Goal: Find specific page/section: Find specific page/section

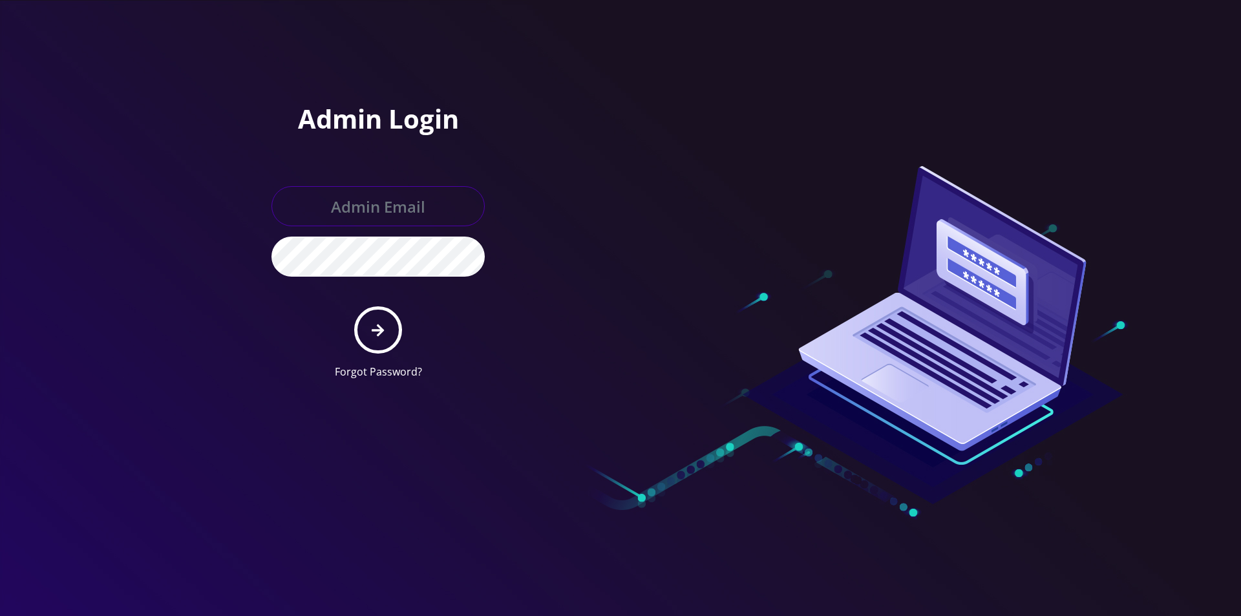
type input "[EMAIL_ADDRESS][DOMAIN_NAME]"
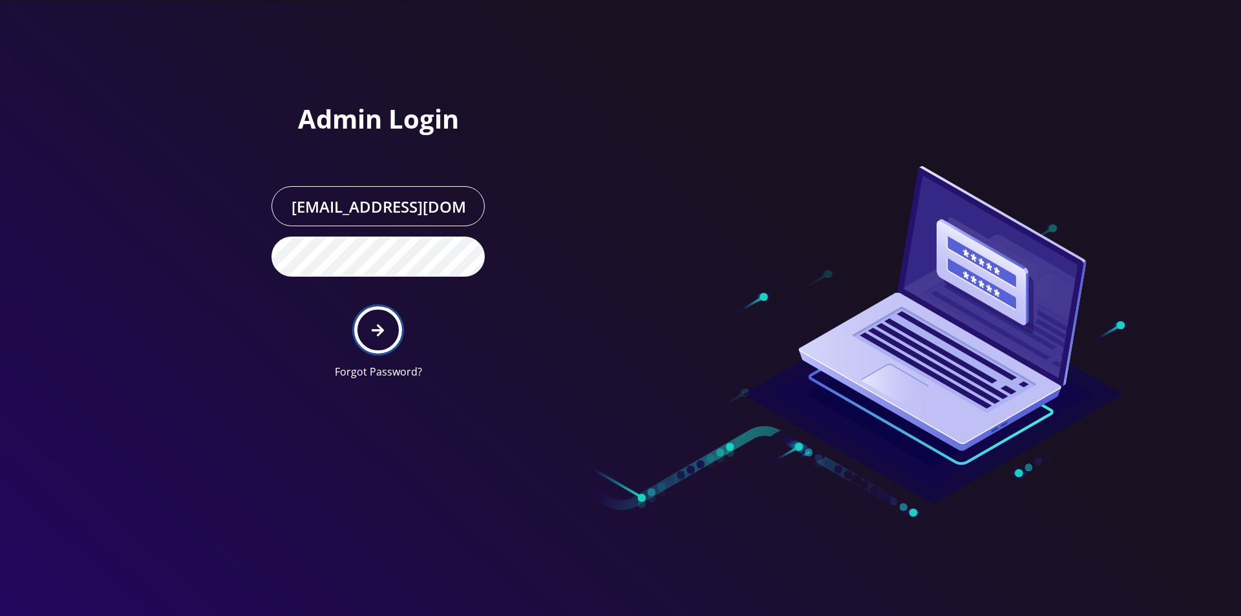
click at [374, 336] on icon "submit" at bounding box center [378, 330] width 12 height 14
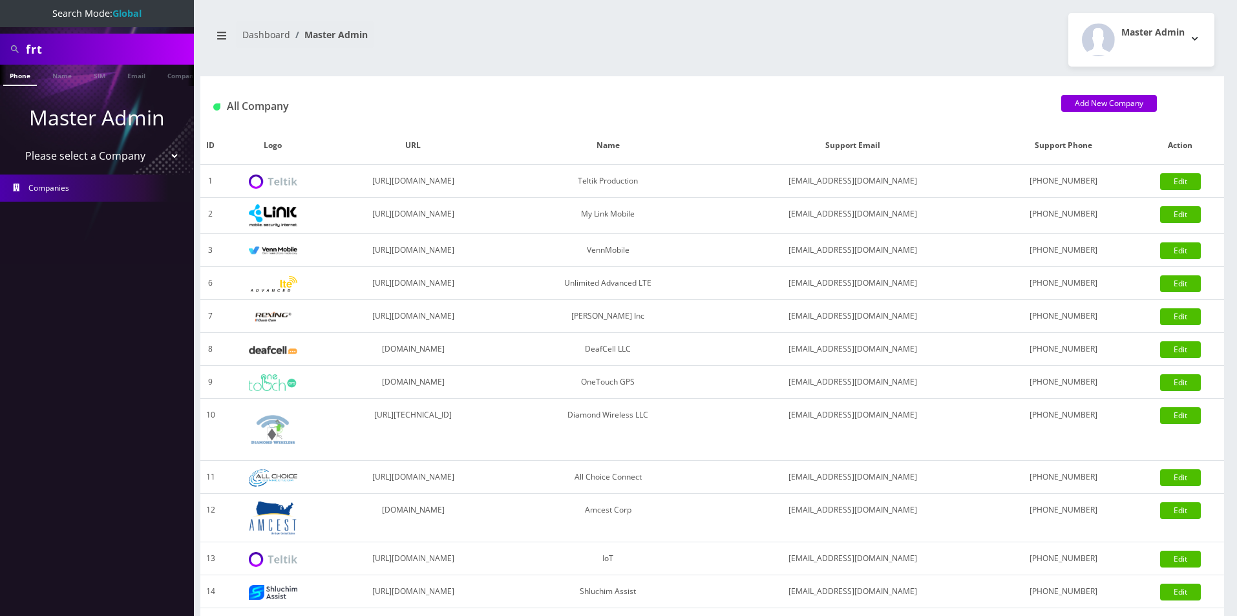
click at [101, 46] on input "frt" at bounding box center [108, 49] width 165 height 25
type input "npm"
drag, startPoint x: 64, startPoint y: 321, endPoint x: 157, endPoint y: 162, distance: 184.7
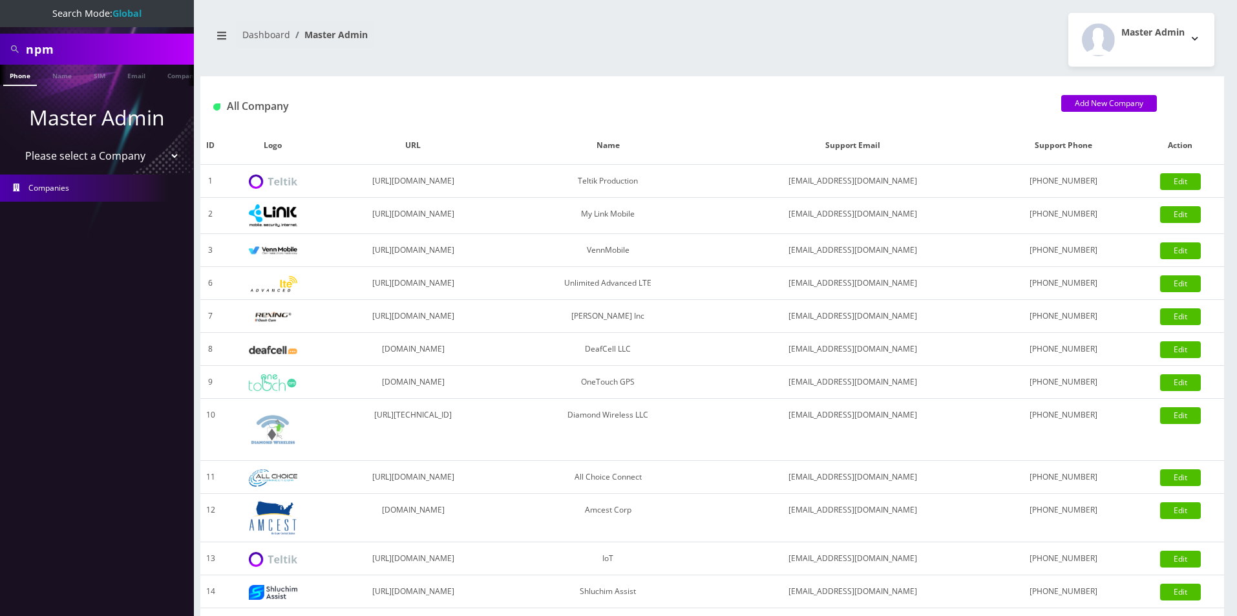
click at [64, 321] on nav "Search Mode: Global npm Phone Name SIM Email Company Customer Master Admin Plea…" at bounding box center [97, 308] width 194 height 616
click at [172, 79] on link "Company" at bounding box center [182, 75] width 43 height 21
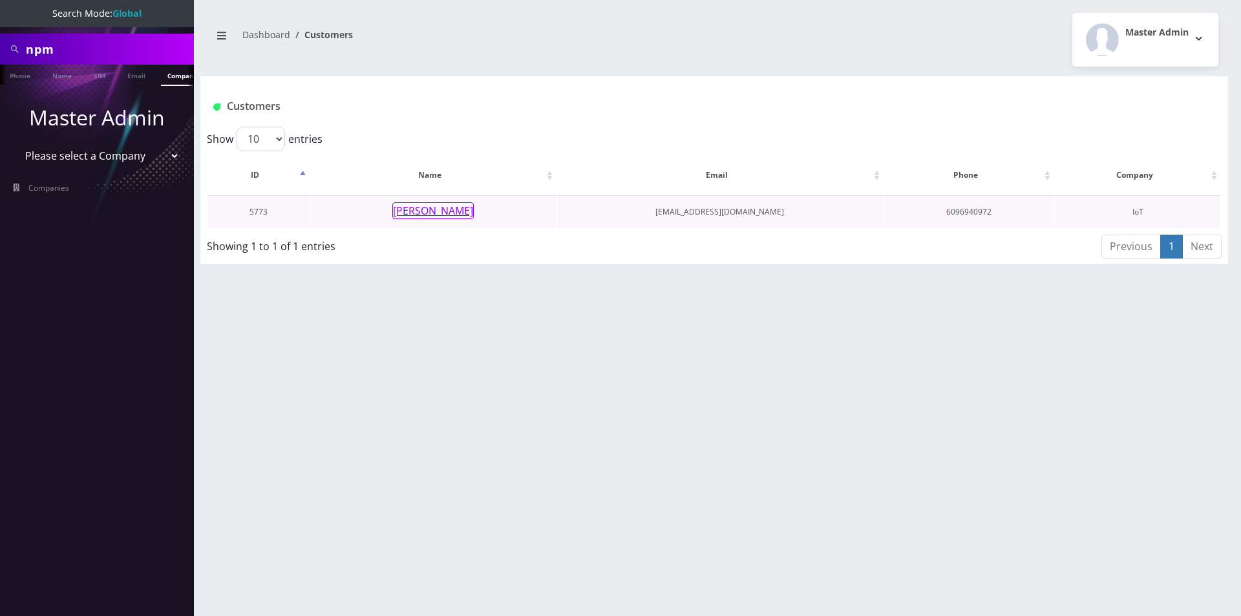
click at [461, 212] on button "Nathan Moser" at bounding box center [432, 210] width 81 height 17
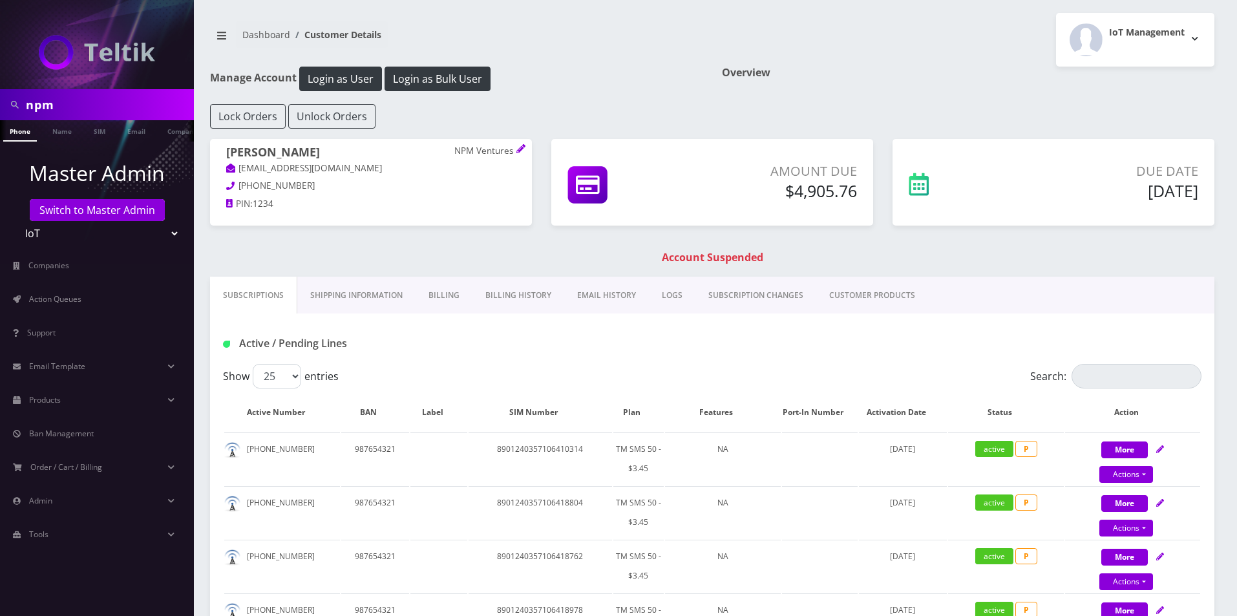
click at [355, 302] on link "Shipping Information" at bounding box center [356, 295] width 118 height 37
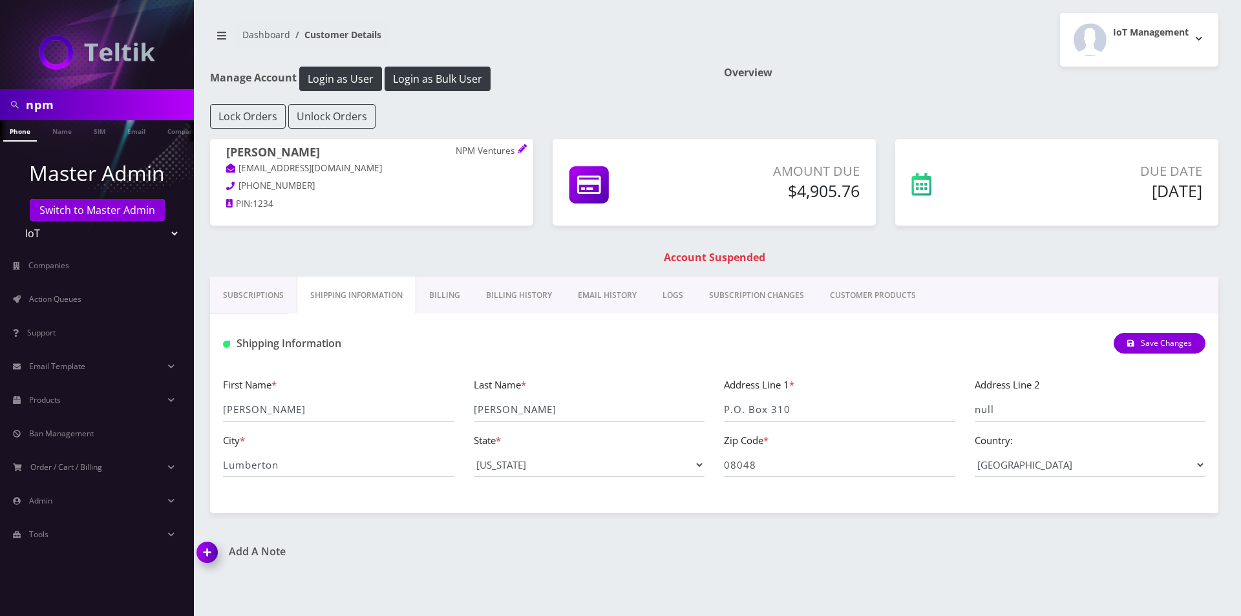
click at [536, 297] on link "Billing History" at bounding box center [519, 295] width 92 height 37
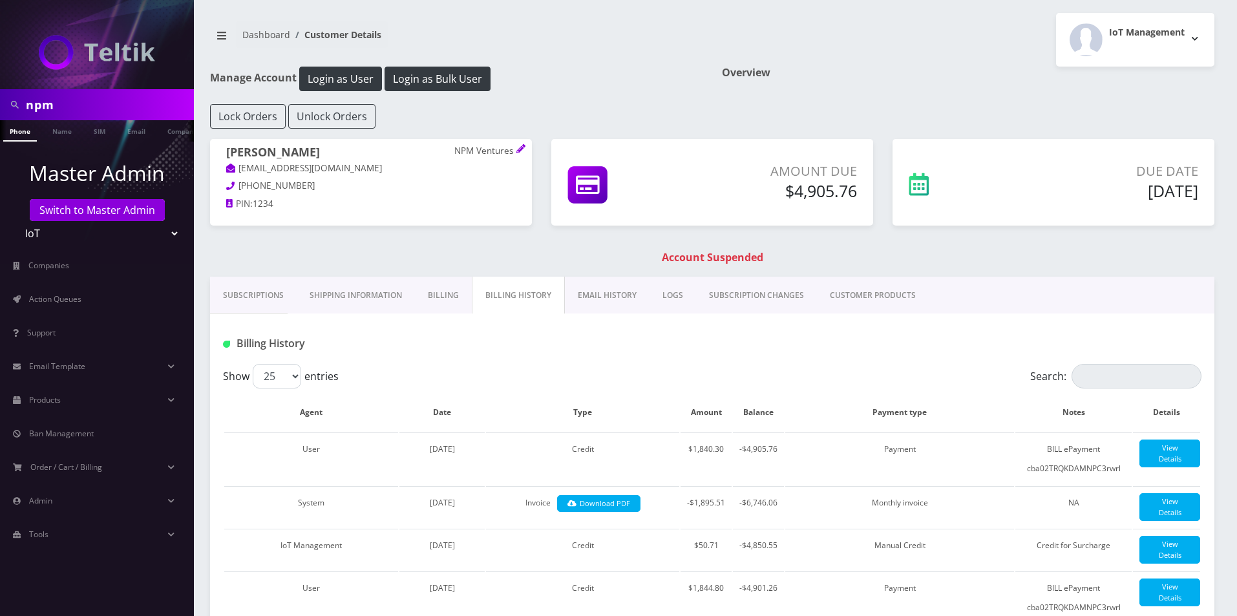
click at [423, 291] on link "Billing" at bounding box center [443, 295] width 57 height 37
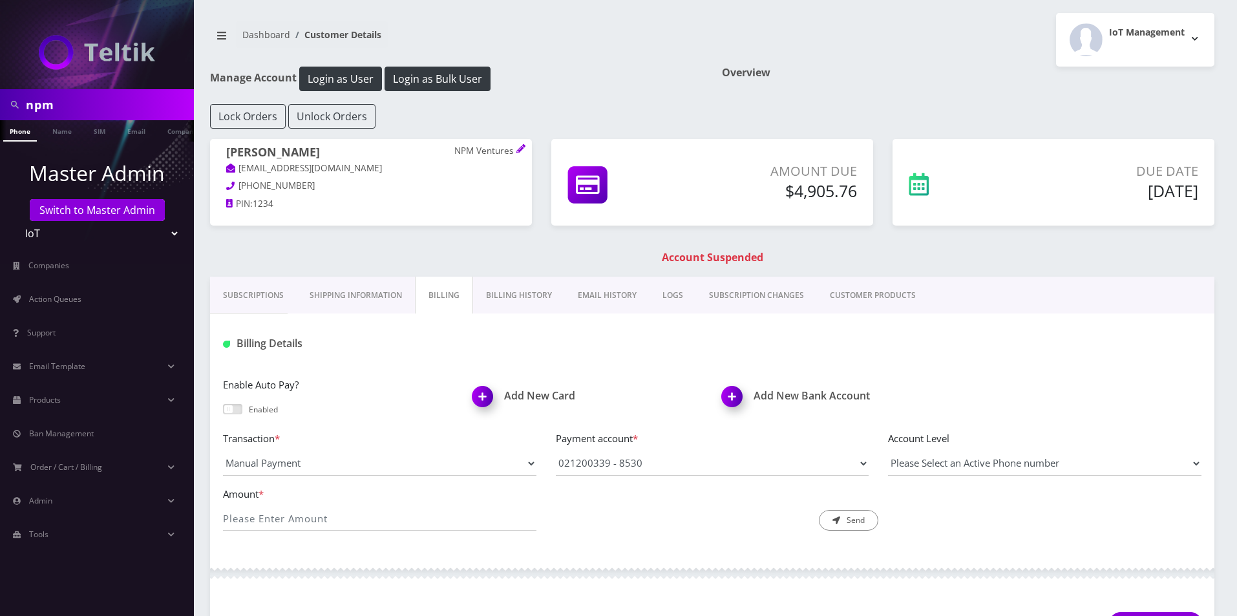
click at [349, 286] on link "Shipping Information" at bounding box center [356, 295] width 118 height 37
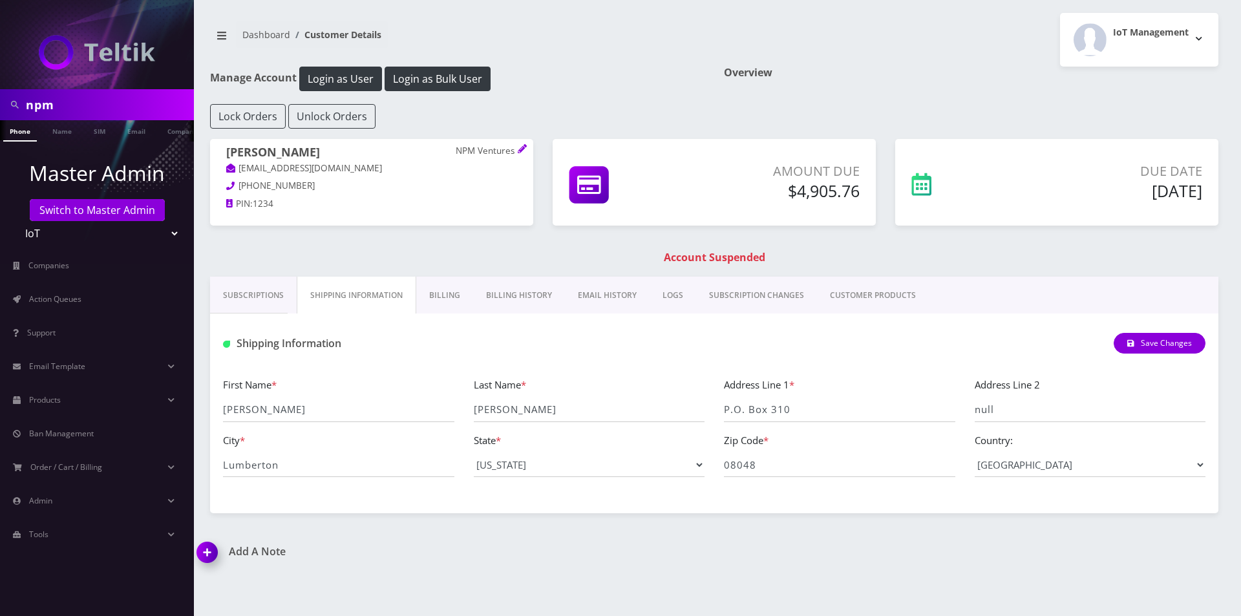
click at [459, 288] on link "Billing" at bounding box center [444, 295] width 57 height 37
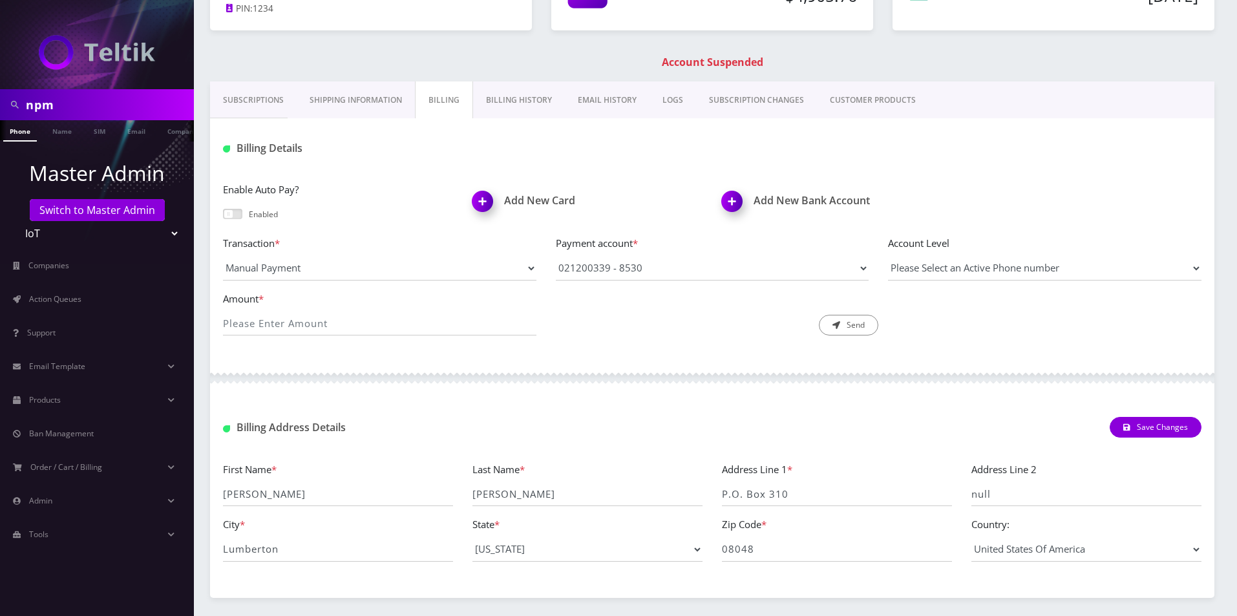
scroll to position [175, 0]
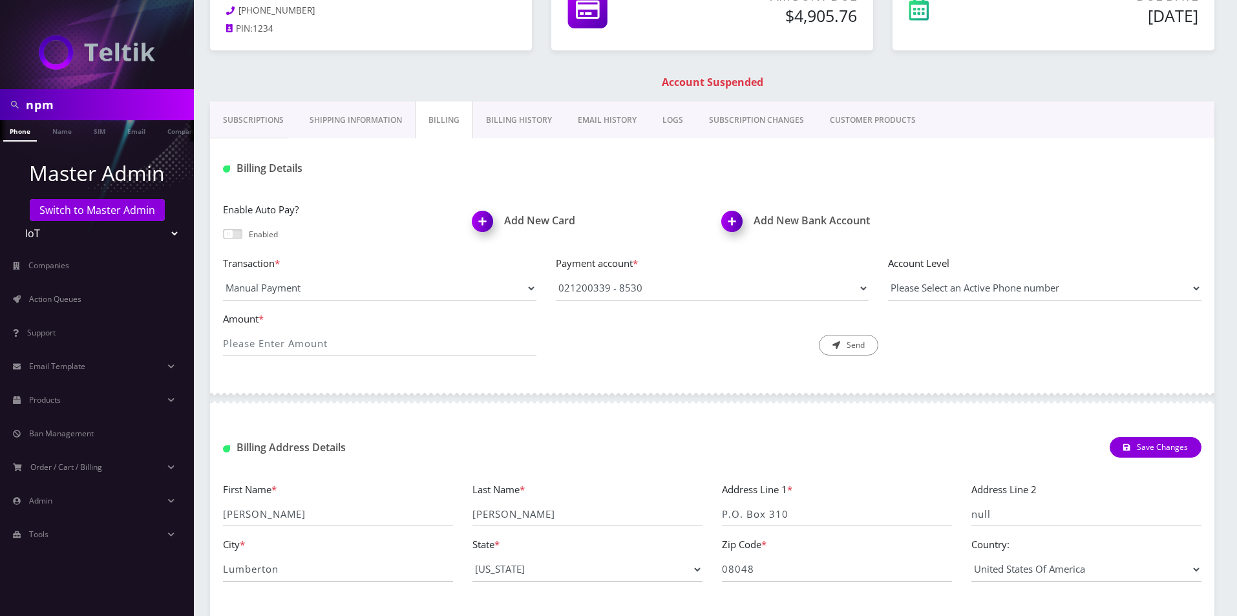
click at [374, 114] on link "Shipping Information" at bounding box center [356, 119] width 118 height 37
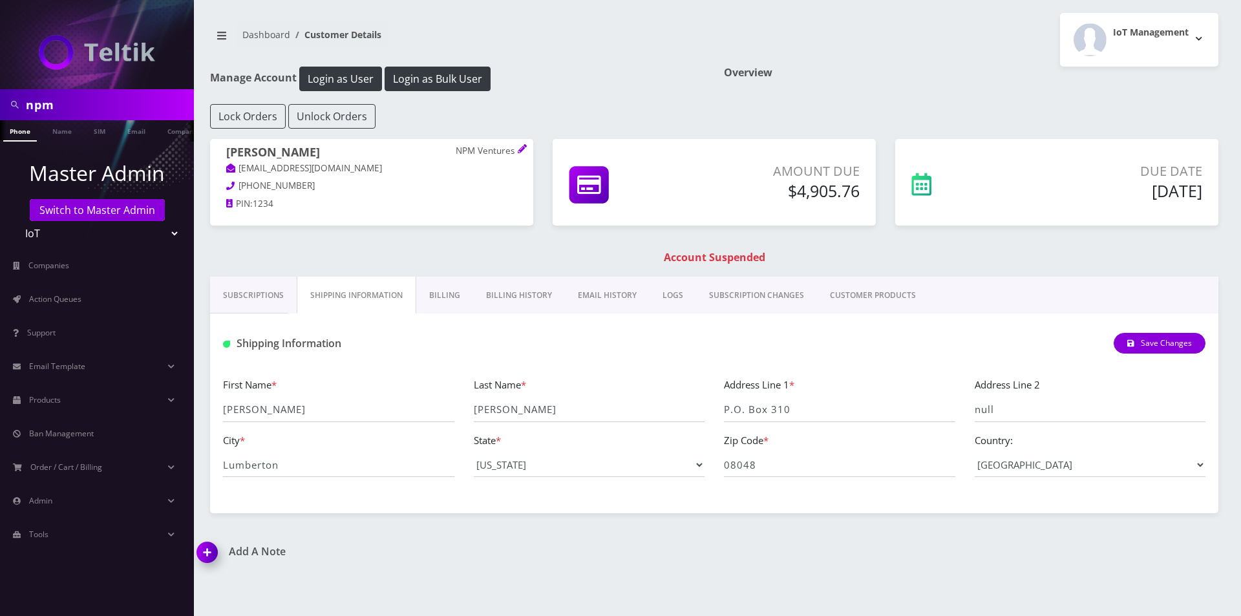
click at [72, 103] on input "npm" at bounding box center [108, 104] width 165 height 25
type input "tardig"
click at [181, 132] on ul at bounding box center [187, 131] width 13 height 23
click at [152, 134] on link "Customer" at bounding box center [169, 130] width 45 height 21
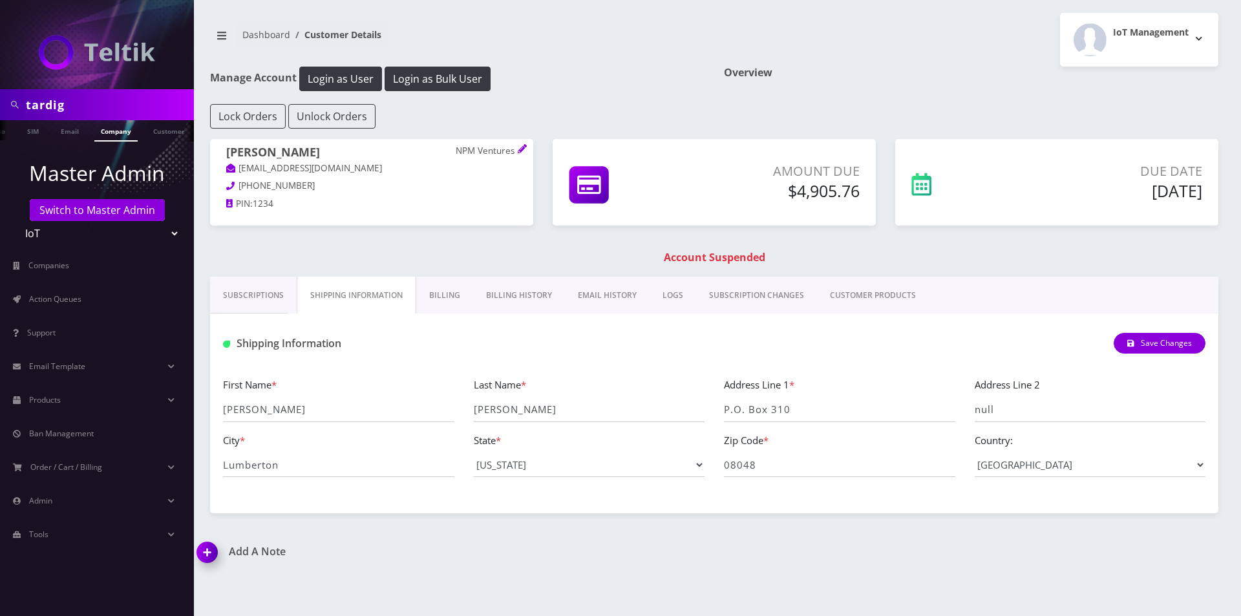
scroll to position [0, 71]
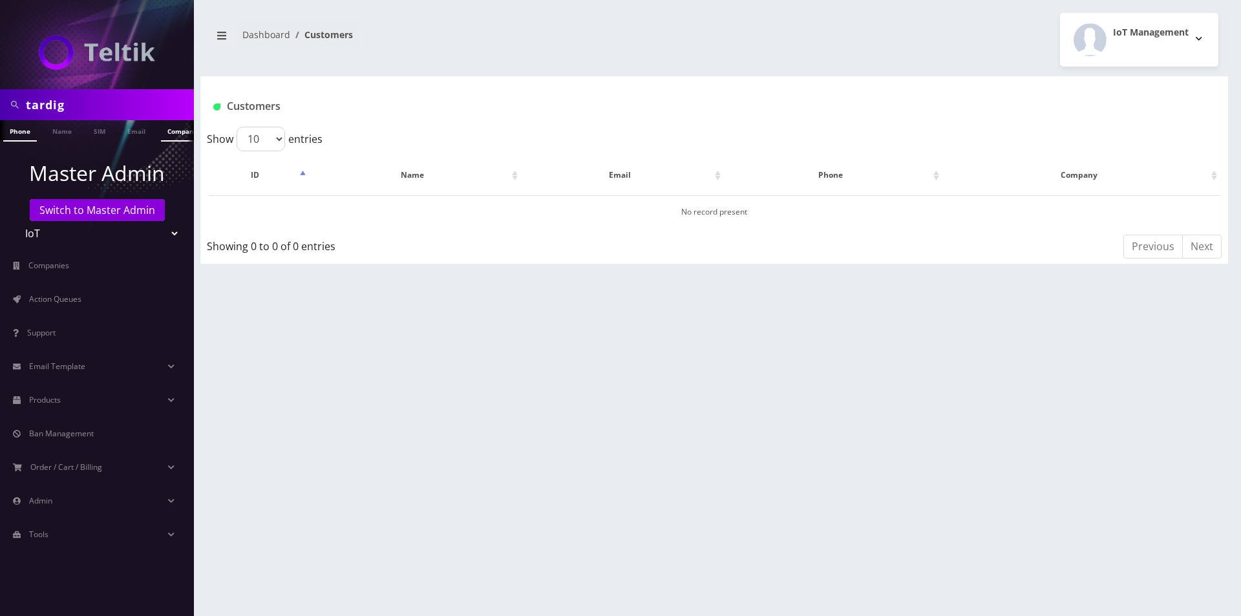
click at [166, 132] on link "Company" at bounding box center [182, 130] width 43 height 21
